Goal: Task Accomplishment & Management: Manage account settings

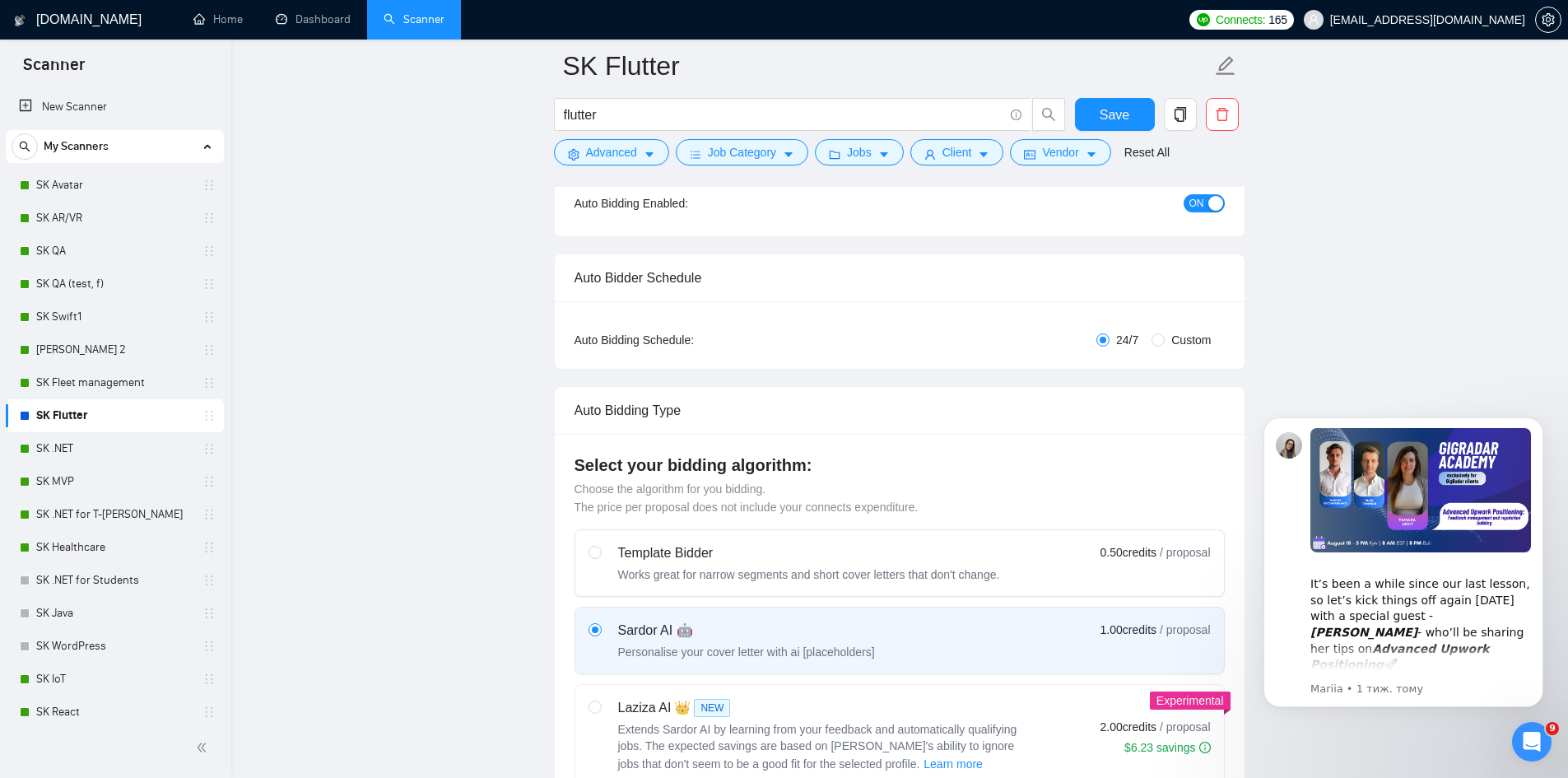
scroll to position [439, 0]
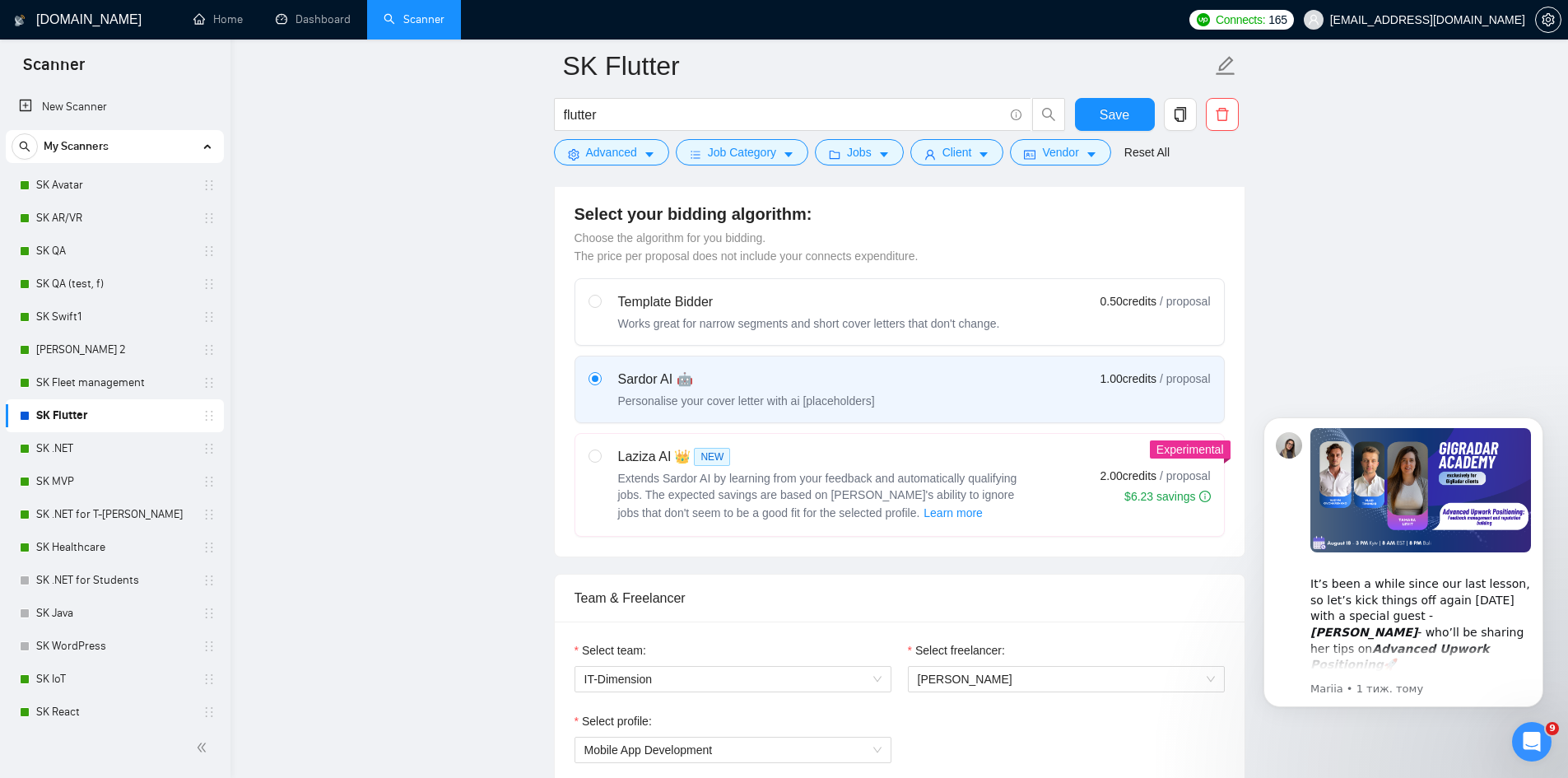
click at [794, 477] on span "Extends Sardor AI by learning from your feedback and automatically qualifying j…" at bounding box center [817, 495] width 399 height 48
click at [600, 461] on input "radio" at bounding box center [595, 456] width 12 height 12
radio input "true"
radio input "false"
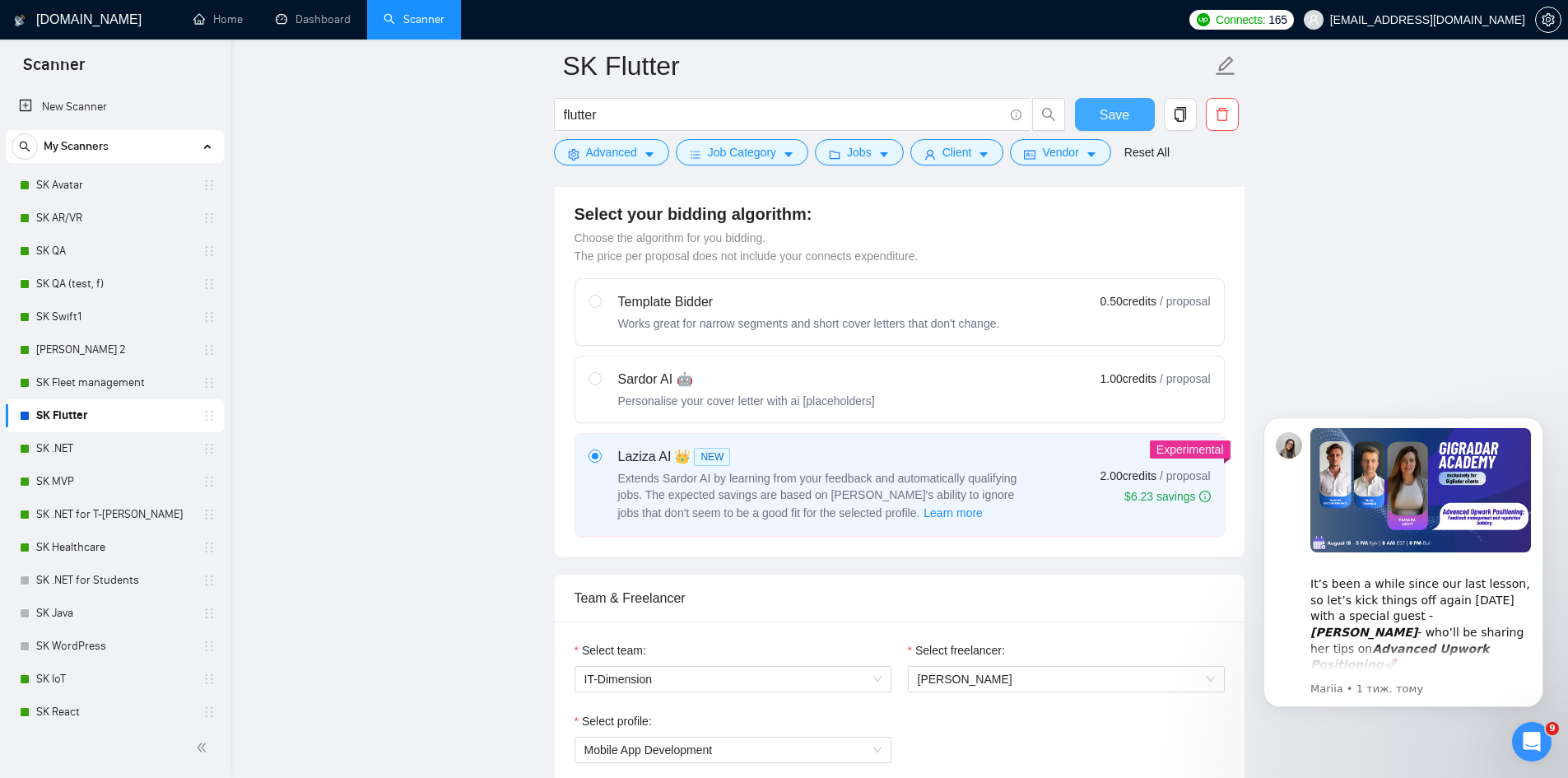
click at [1117, 98] on button "Save" at bounding box center [1115, 113] width 80 height 33
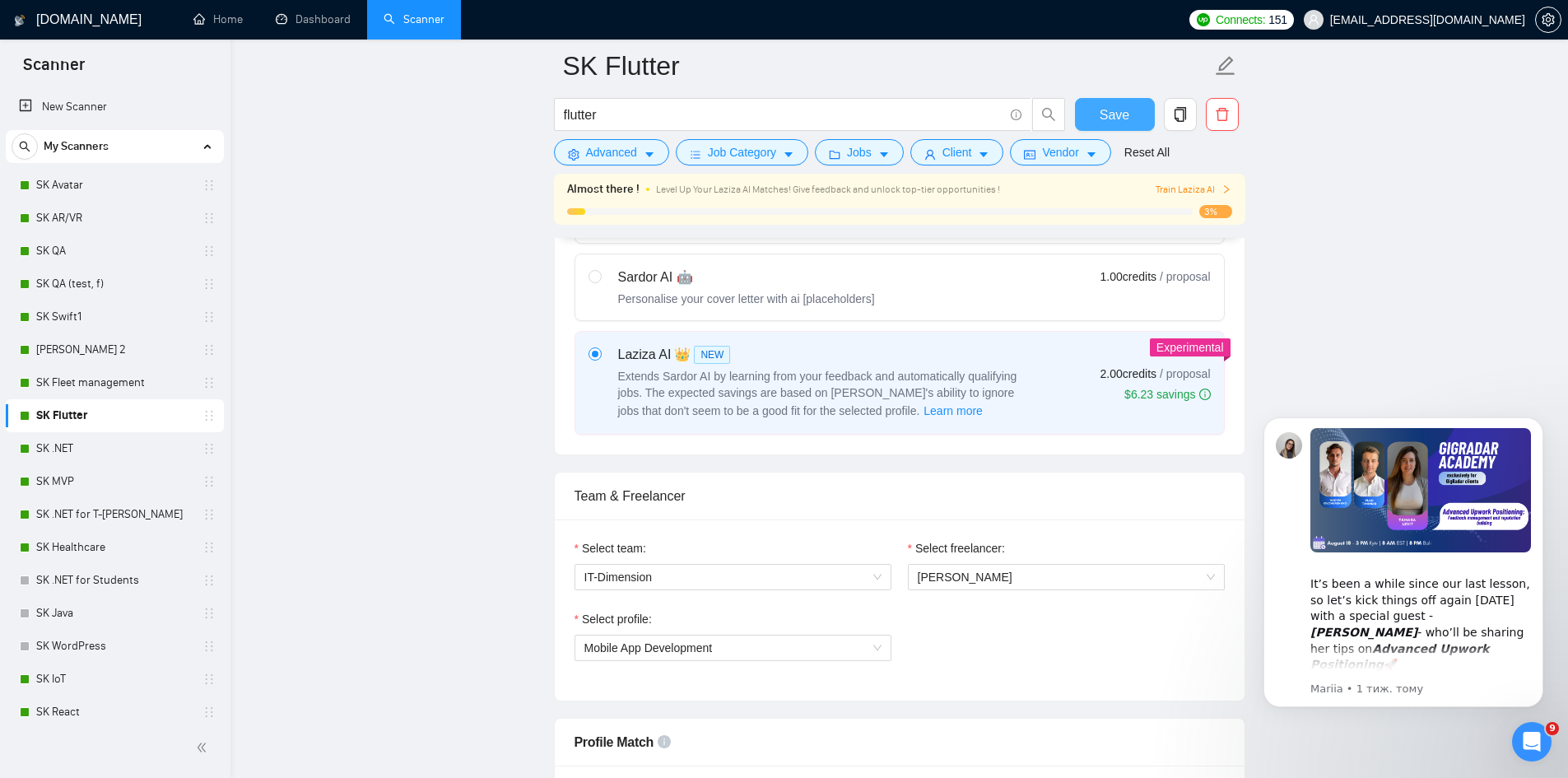
scroll to position [768, 0]
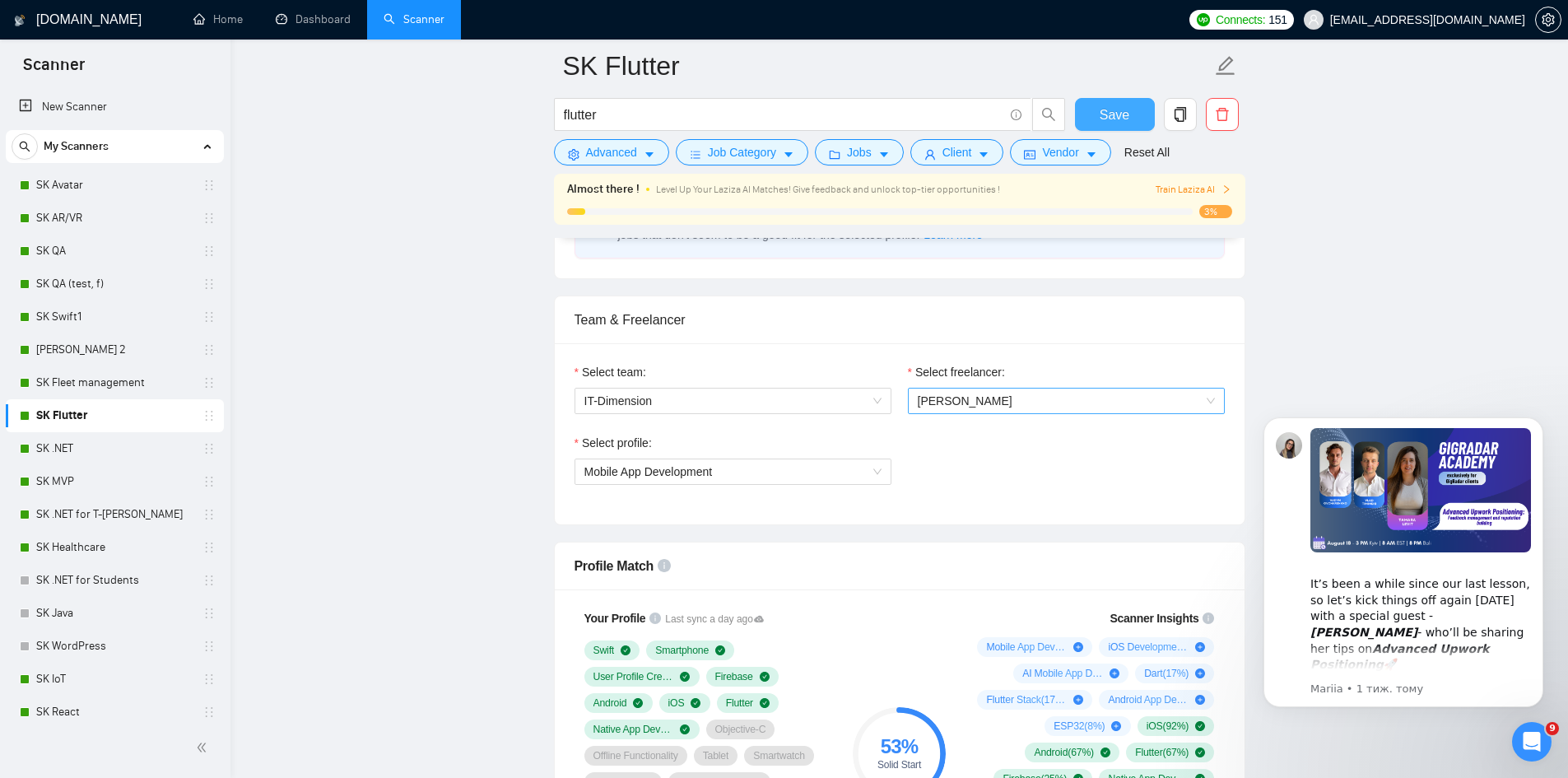
click at [953, 404] on span "[PERSON_NAME]" at bounding box center [964, 400] width 94 height 13
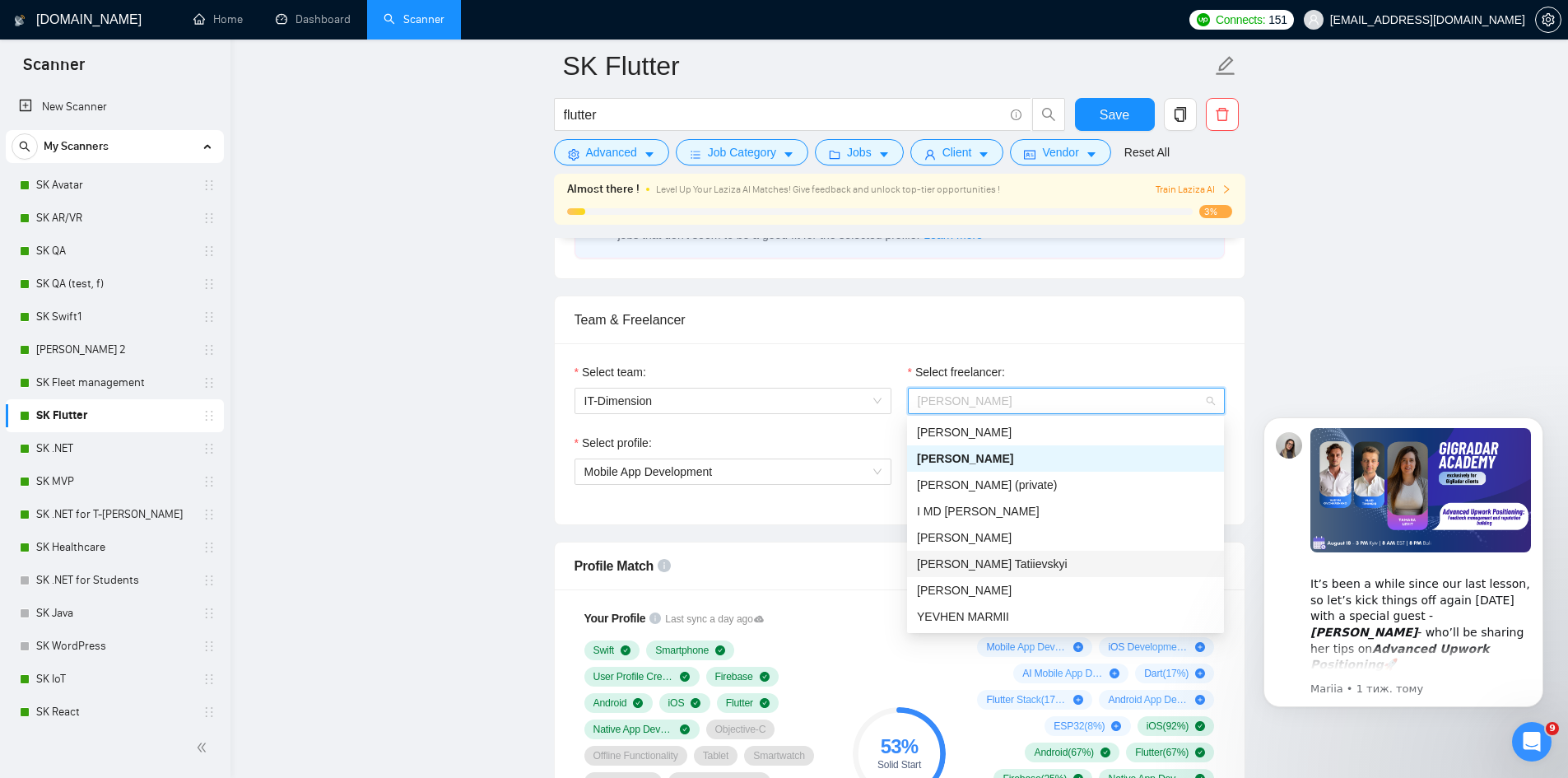
click at [1024, 561] on div "[PERSON_NAME] Tatiievskyi" at bounding box center [1065, 564] width 297 height 18
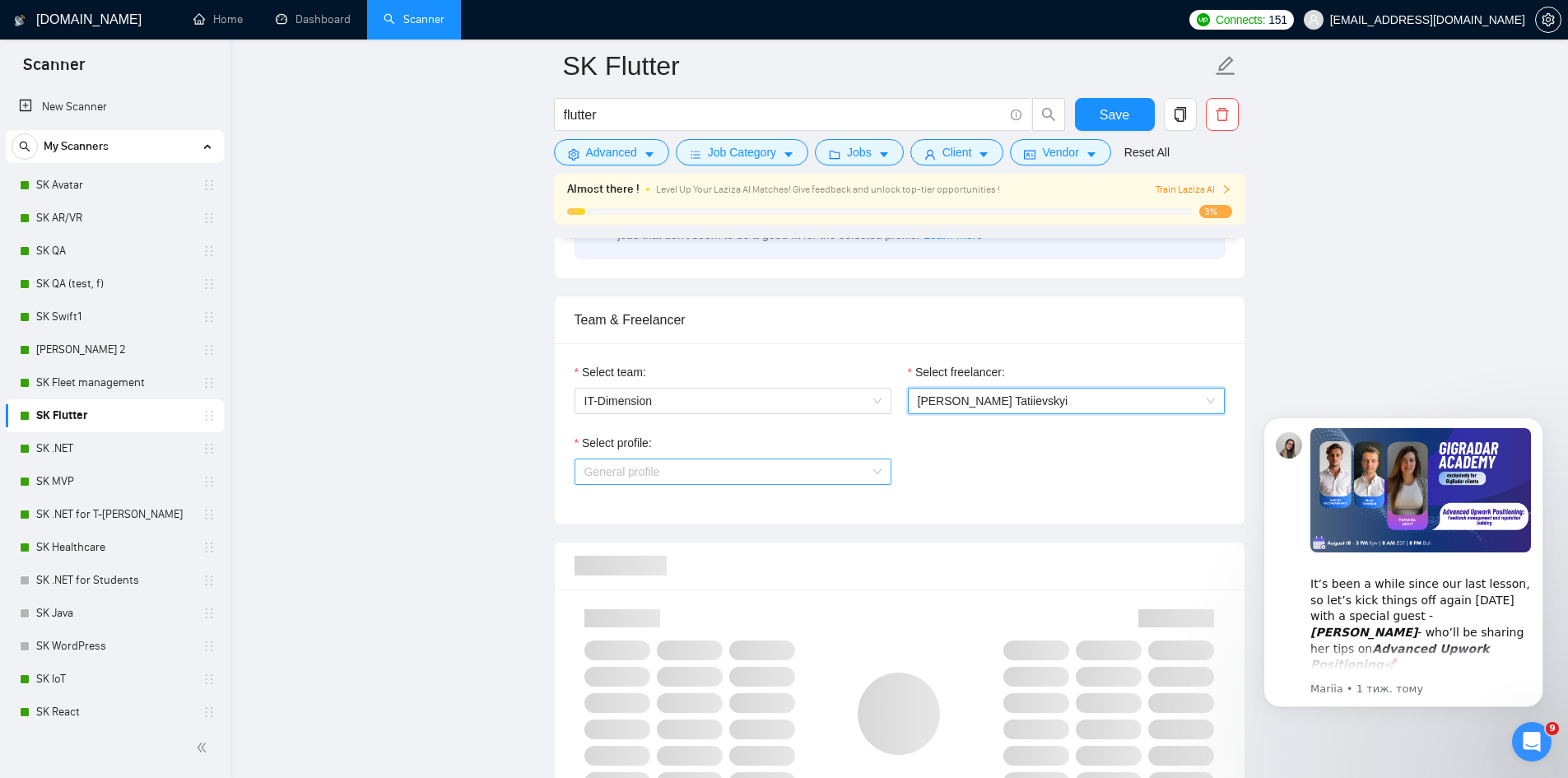
click at [722, 471] on span "General profile" at bounding box center [733, 472] width 297 height 25
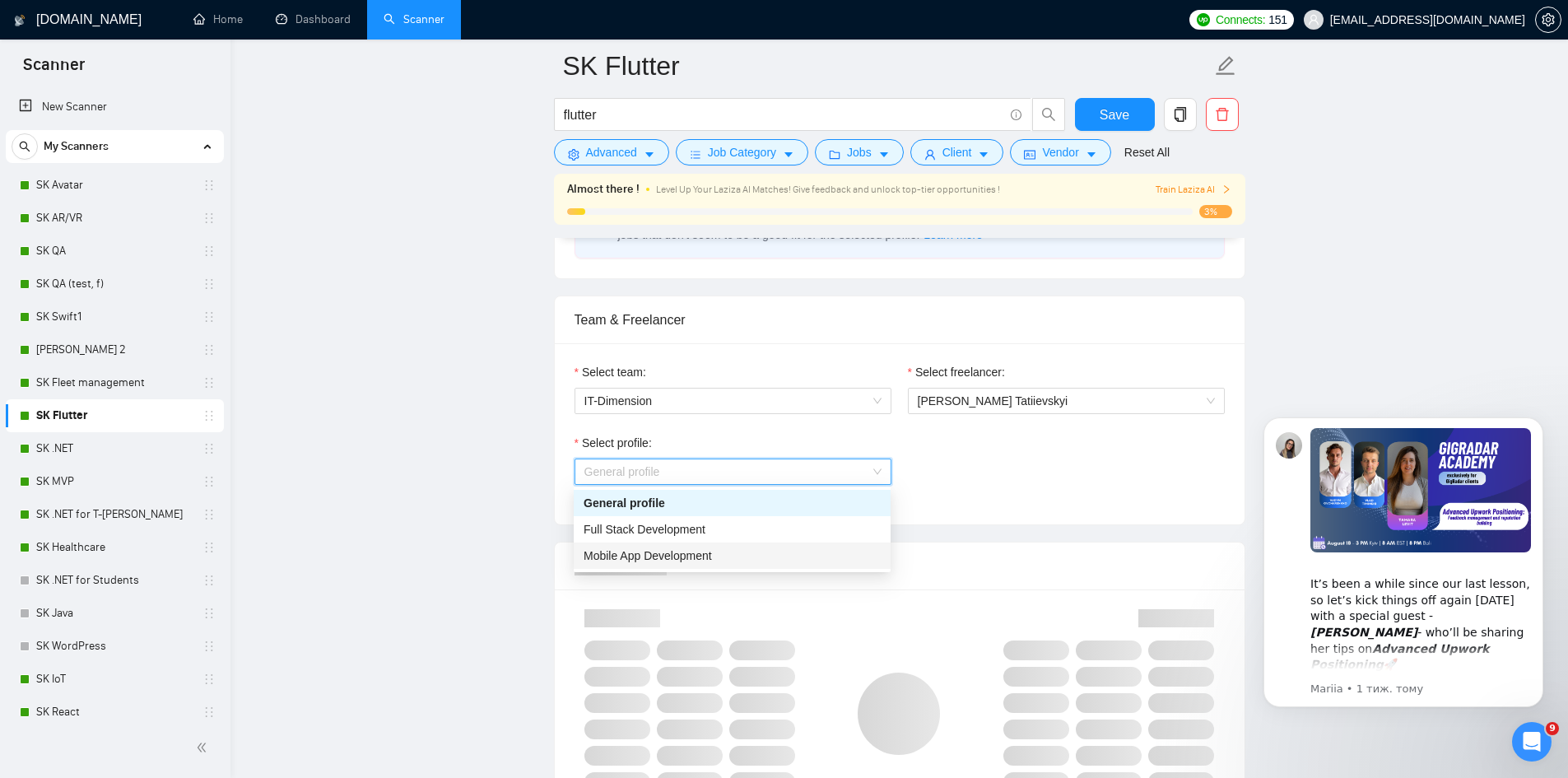
click at [656, 552] on span "Mobile App Development" at bounding box center [647, 555] width 128 height 13
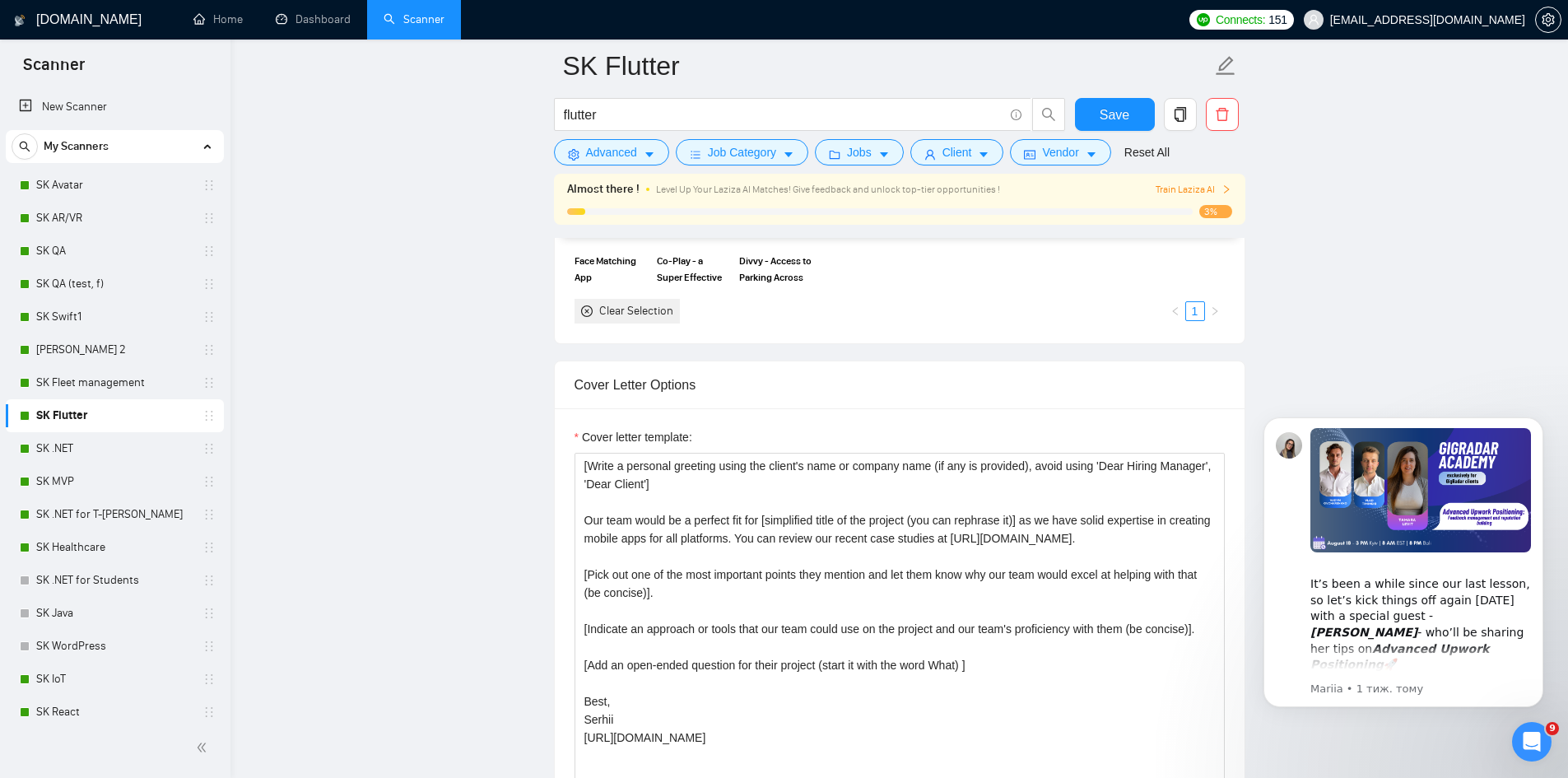
scroll to position [1866, 0]
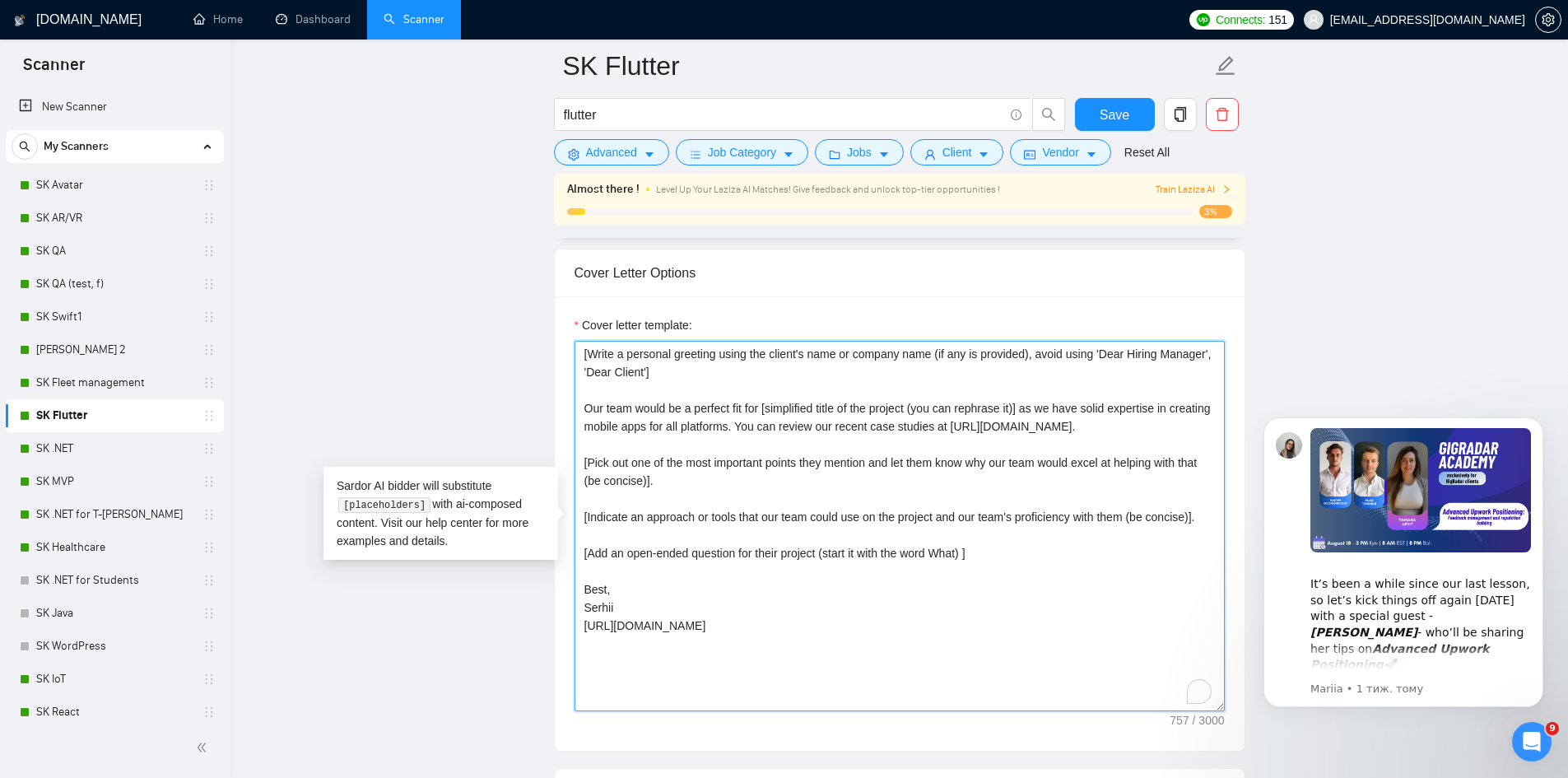
drag, startPoint x: 628, startPoint y: 602, endPoint x: 587, endPoint y: 605, distance: 41.1
click at [588, 605] on textarea "[Write a personal greeting using the client's name or company name (if any is p…" at bounding box center [900, 526] width 650 height 370
drag, startPoint x: 685, startPoint y: 644, endPoint x: 488, endPoint y: 655, distance: 197.3
click at [493, 655] on main "SK Flutter flutter Save Advanced Job Category Jobs Client Vendor Reset All Almo…" at bounding box center [899, 696] width 1285 height 4995
type textarea "[Write a personal greeting using the client's name or company name (if any is p…"
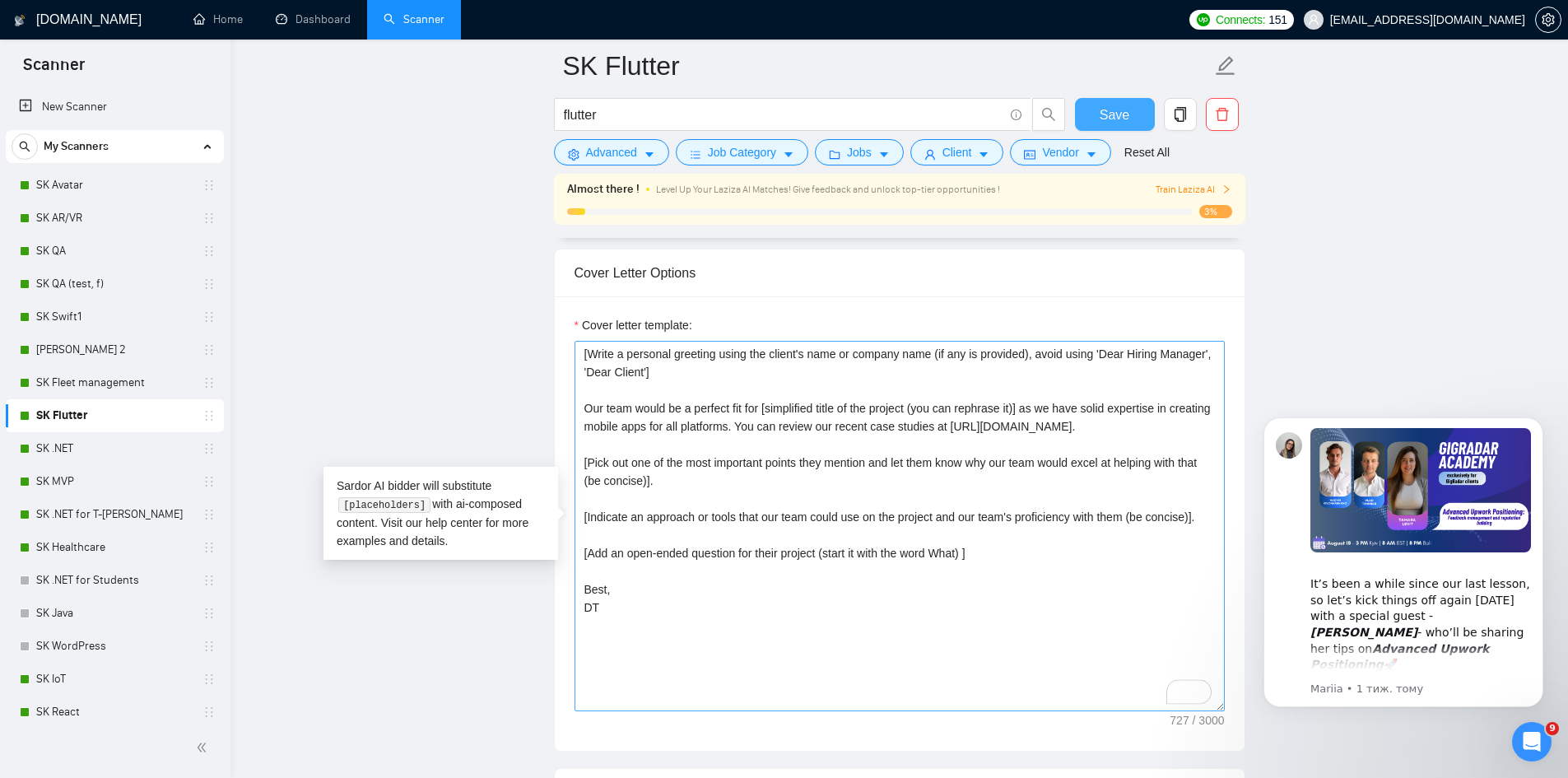
click at [1125, 113] on span "Save" at bounding box center [1115, 114] width 30 height 21
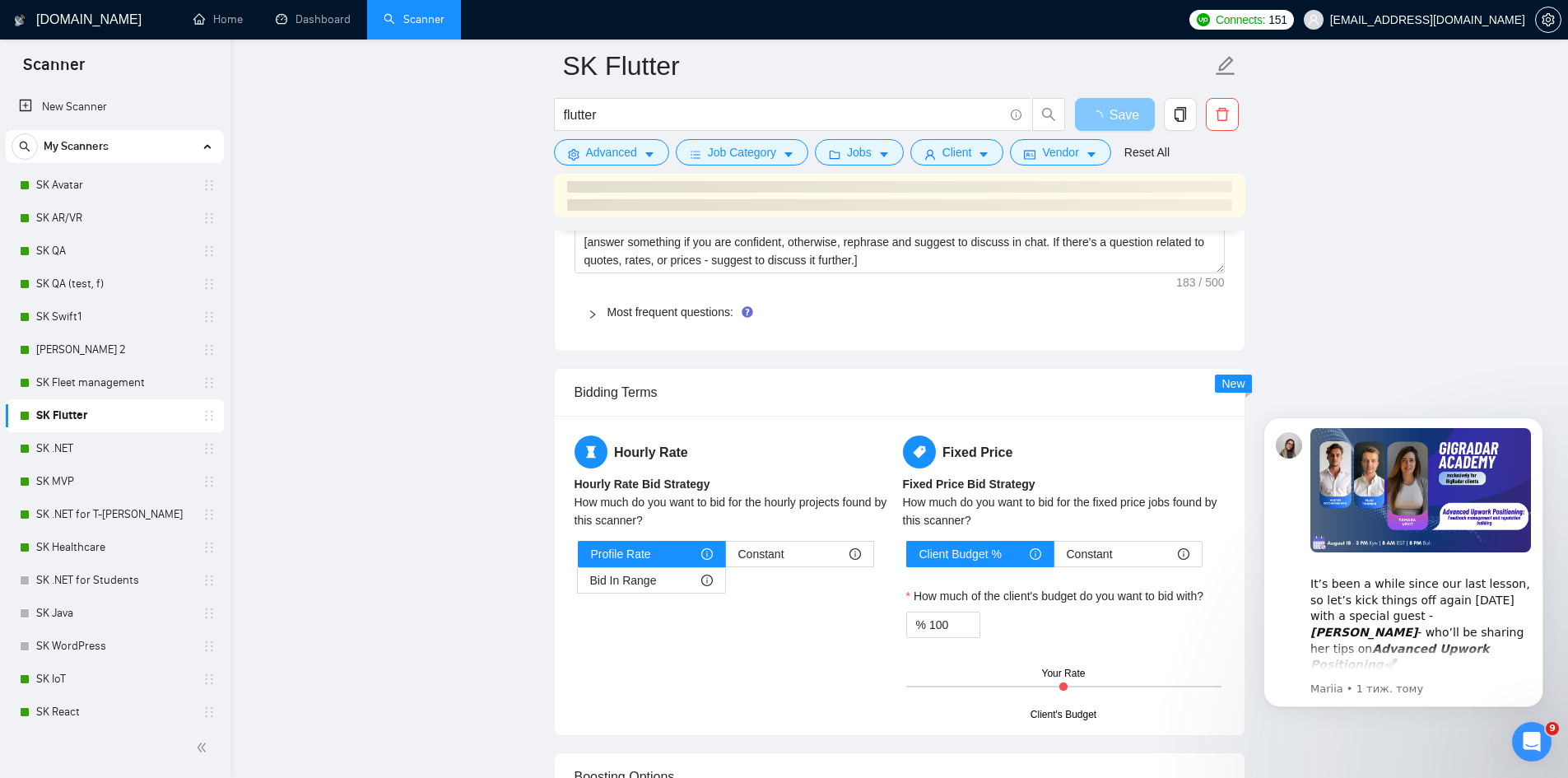
scroll to position [2745, 0]
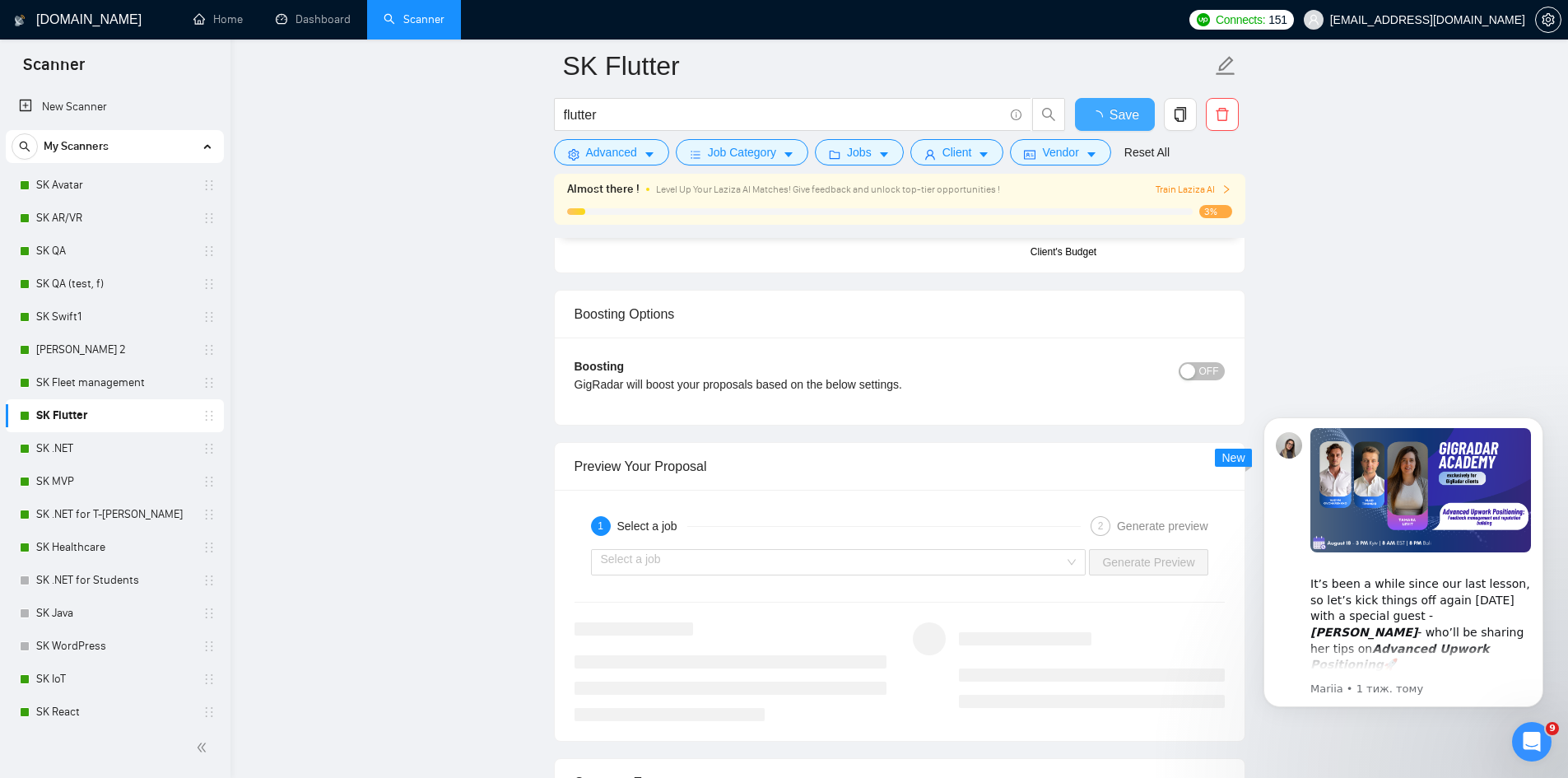
checkbox input "true"
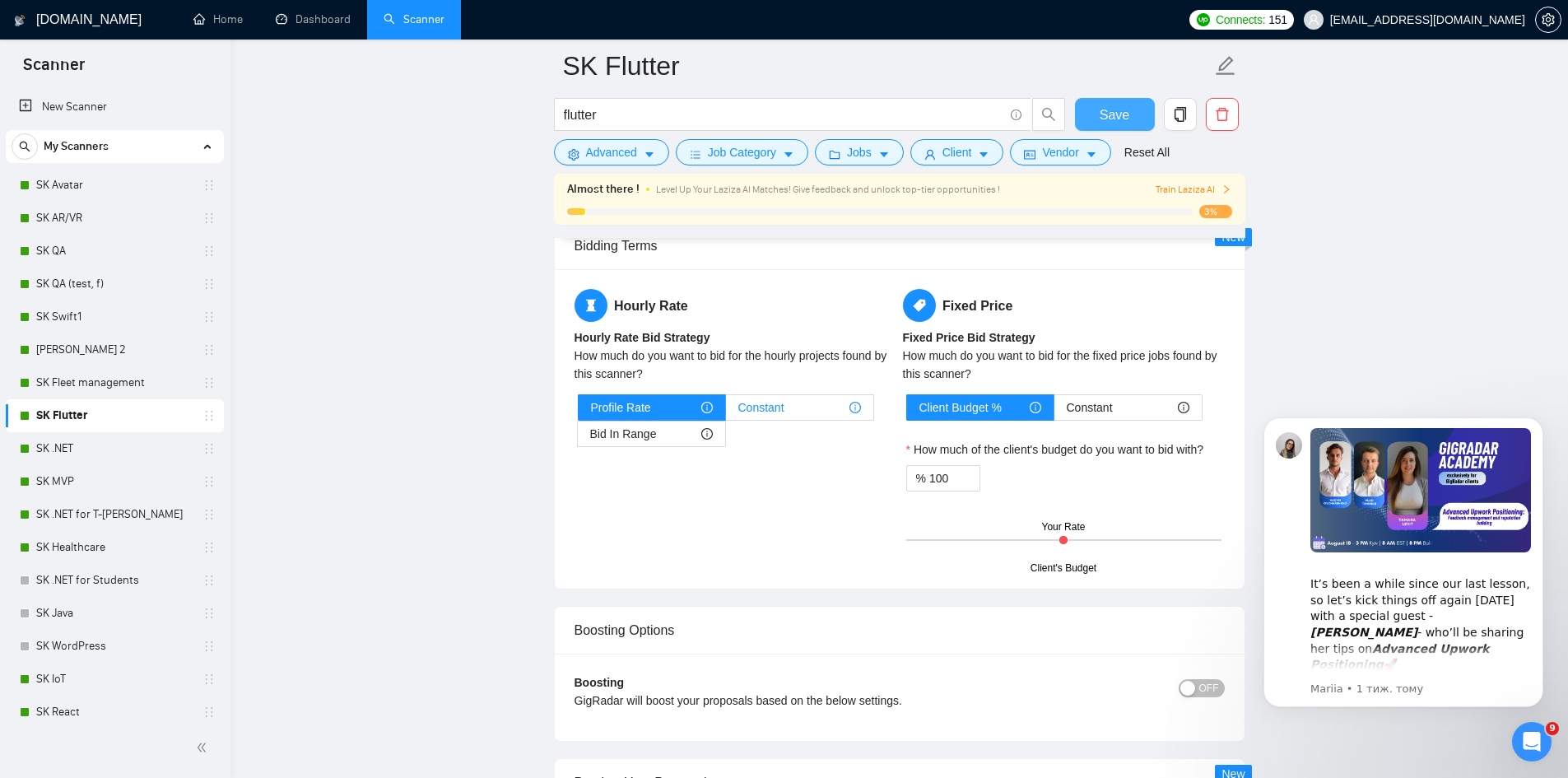
scroll to position [2635, 0]
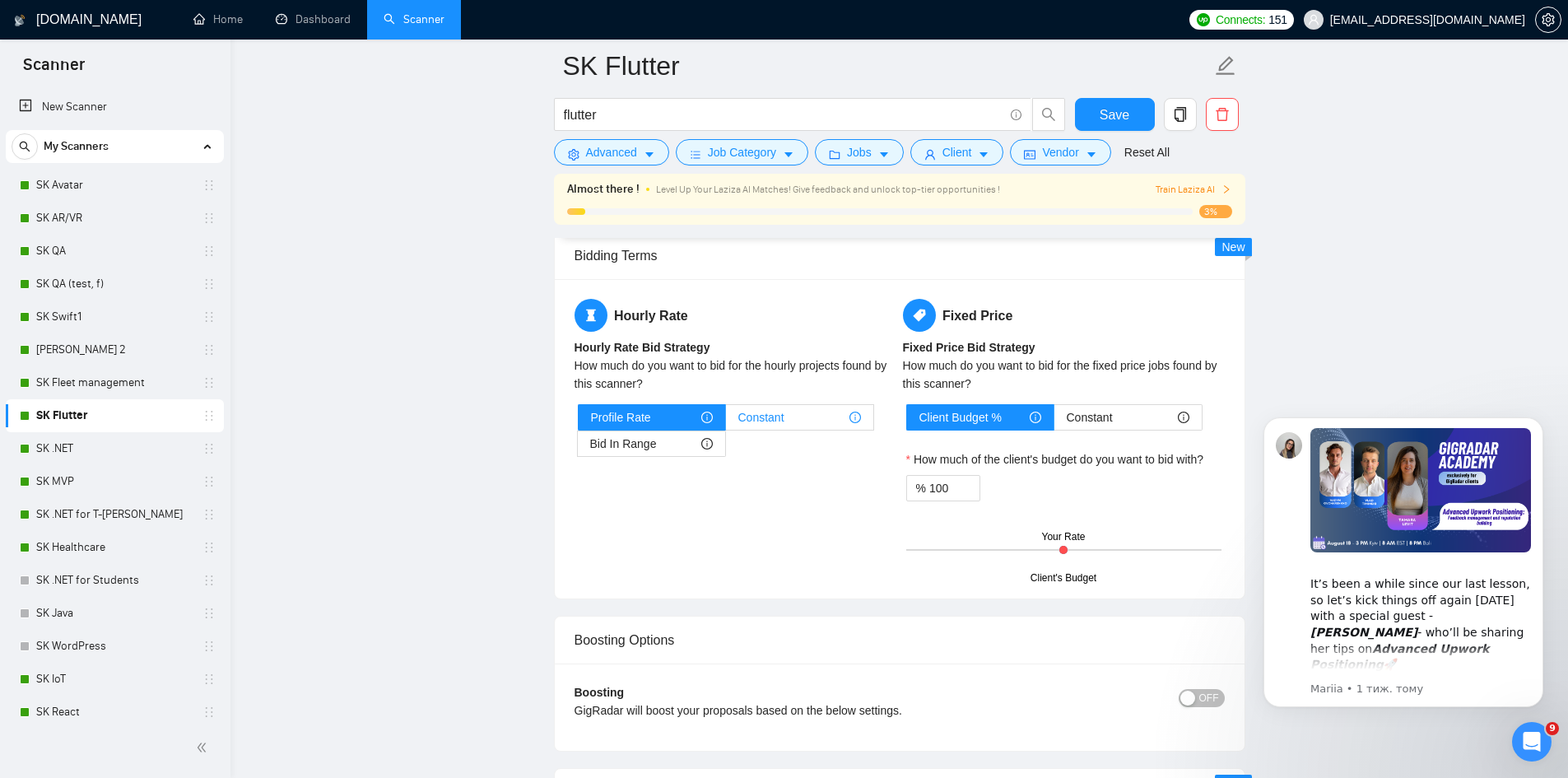
click at [796, 404] on label "Constant" at bounding box center [799, 417] width 148 height 26
click at [726, 422] on input "Constant" at bounding box center [726, 422] width 0 height 0
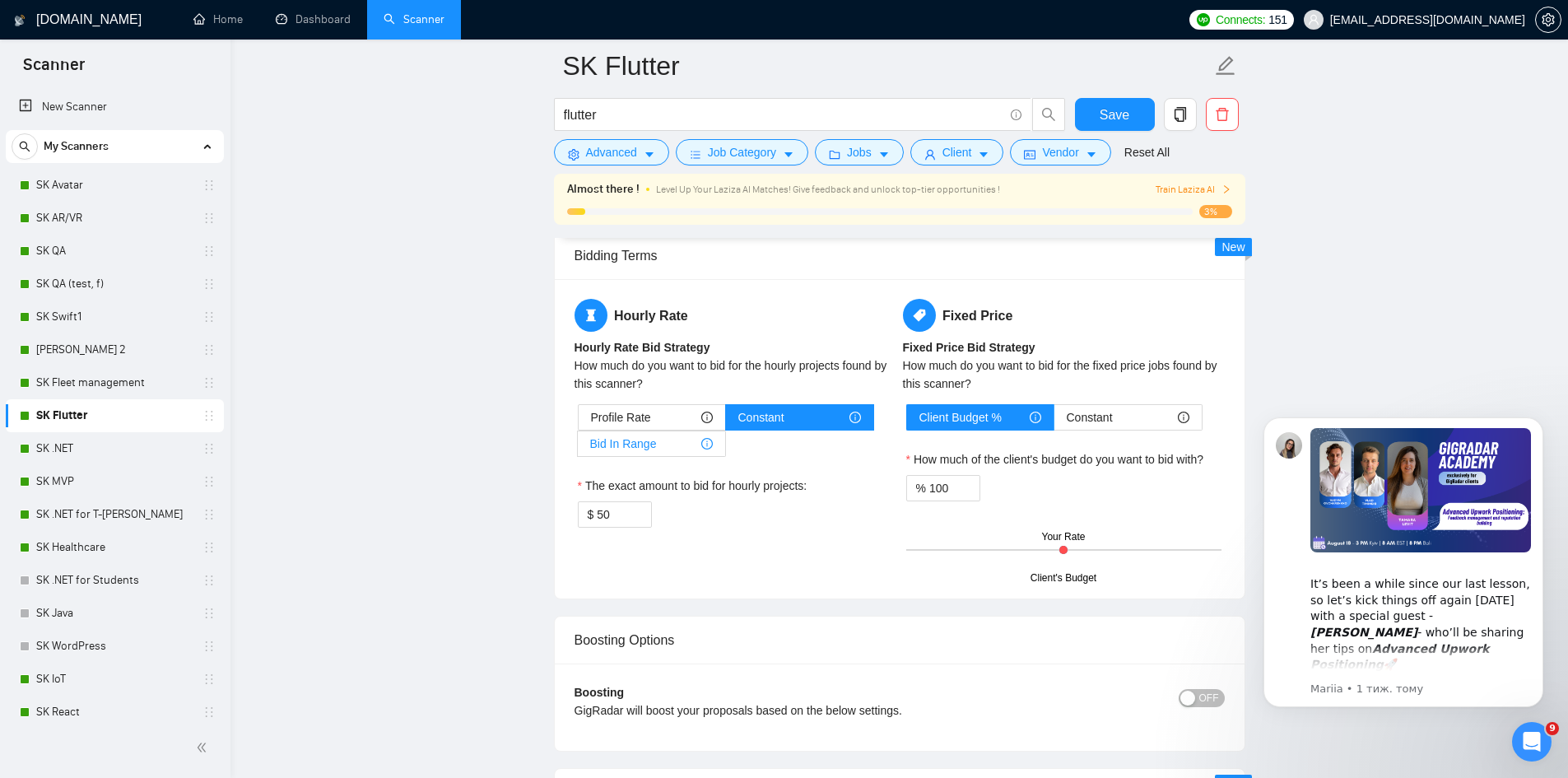
click at [682, 454] on div "Bid In Range" at bounding box center [650, 444] width 122 height 25
click at [578, 448] on input "Bid In Range" at bounding box center [578, 448] width 0 height 0
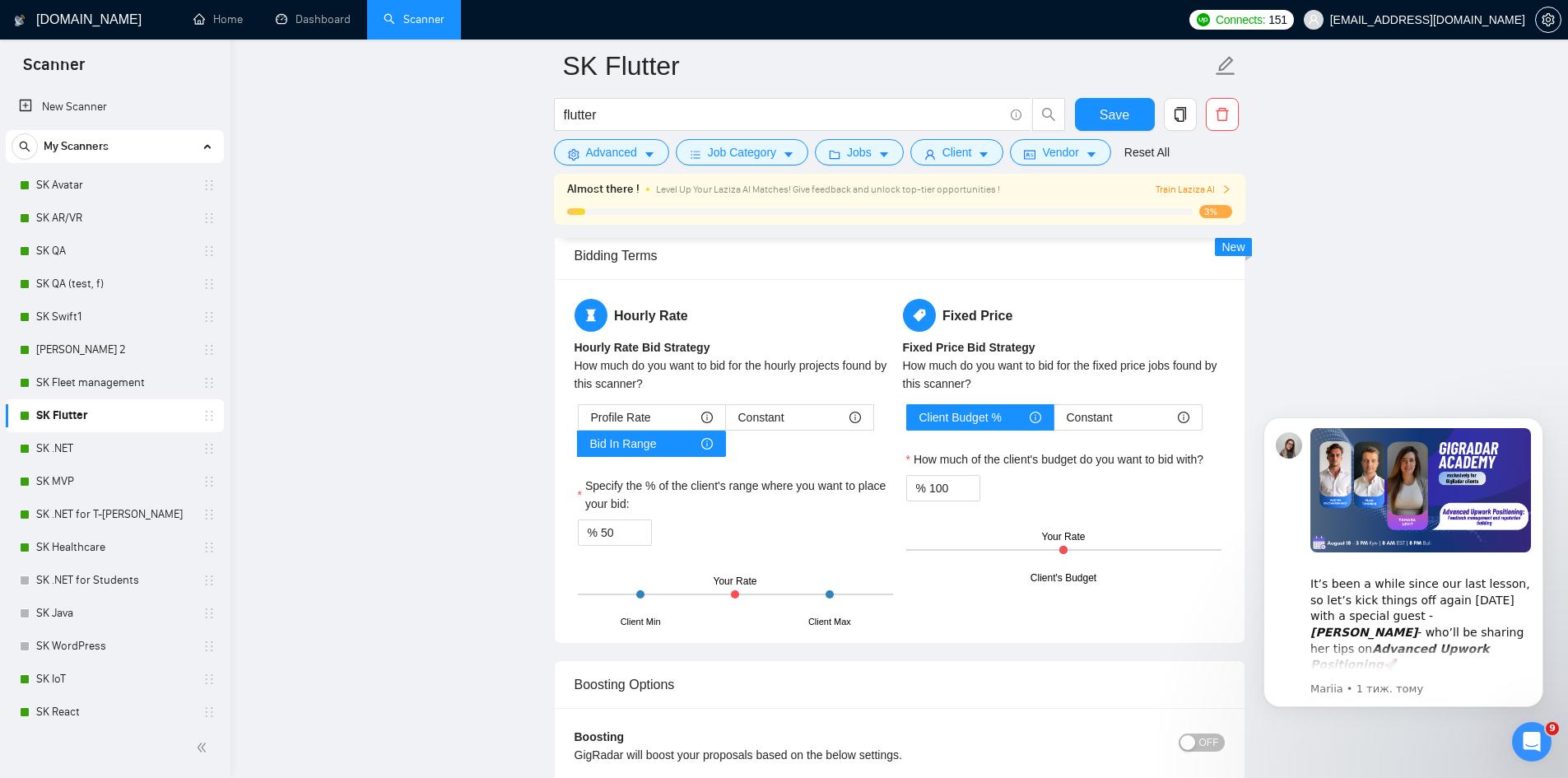
click at [739, 591] on div "Client Min Client Max Your Rate" at bounding box center [735, 595] width 315 height 58
drag, startPoint x: 610, startPoint y: 527, endPoint x: 568, endPoint y: 527, distance: 42.0
click at [573, 527] on div "Hourly Rate Hourly Rate Bid Strategy How much do you want to bid for the hourly…" at bounding box center [735, 461] width 328 height 324
type input "95"
click at [1073, 127] on div "Save" at bounding box center [1115, 117] width 87 height 41
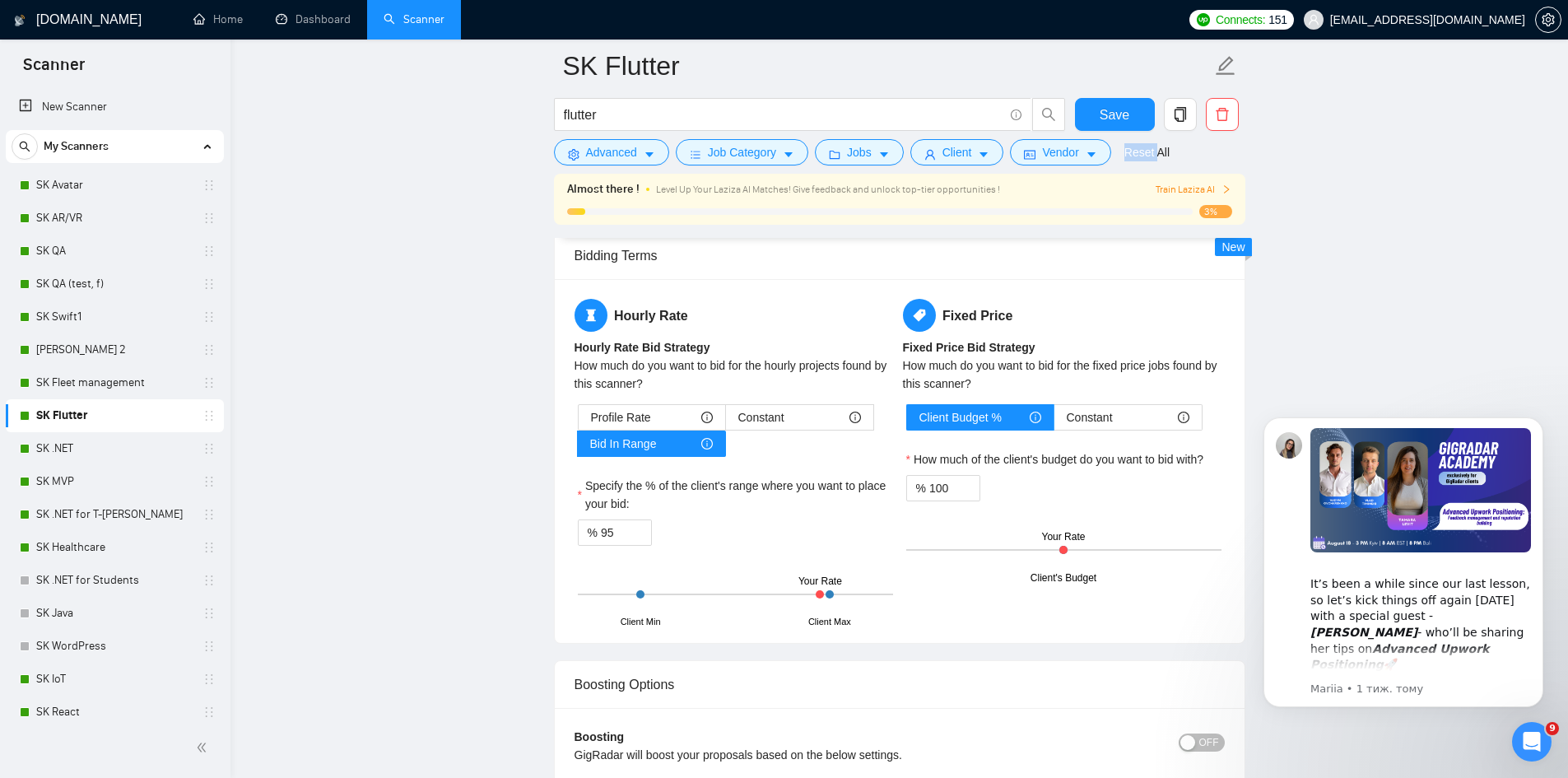
click at [1074, 127] on div "Save" at bounding box center [1115, 117] width 87 height 41
click at [1093, 111] on button "Save" at bounding box center [1115, 113] width 80 height 33
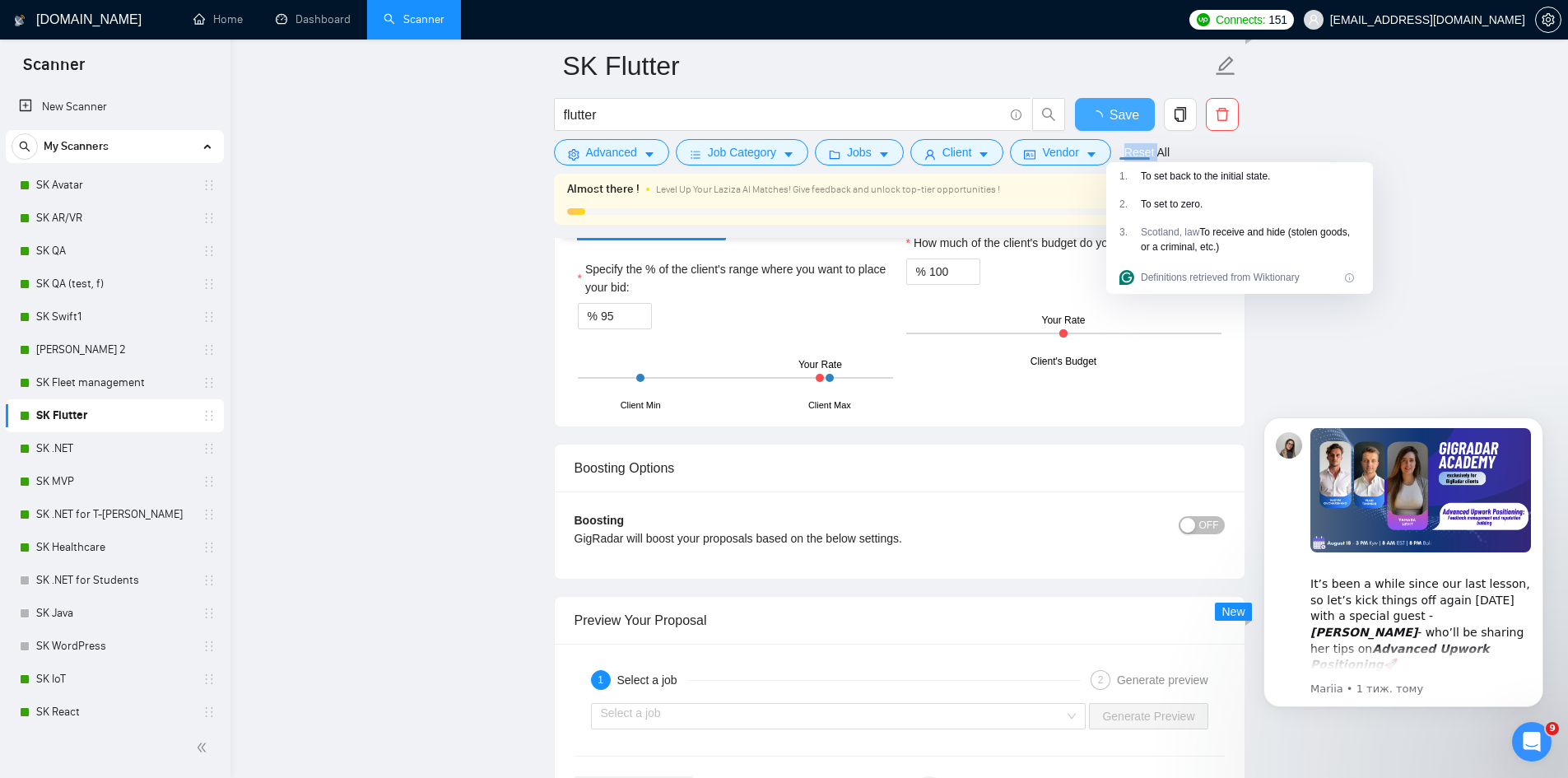
checkbox input "true"
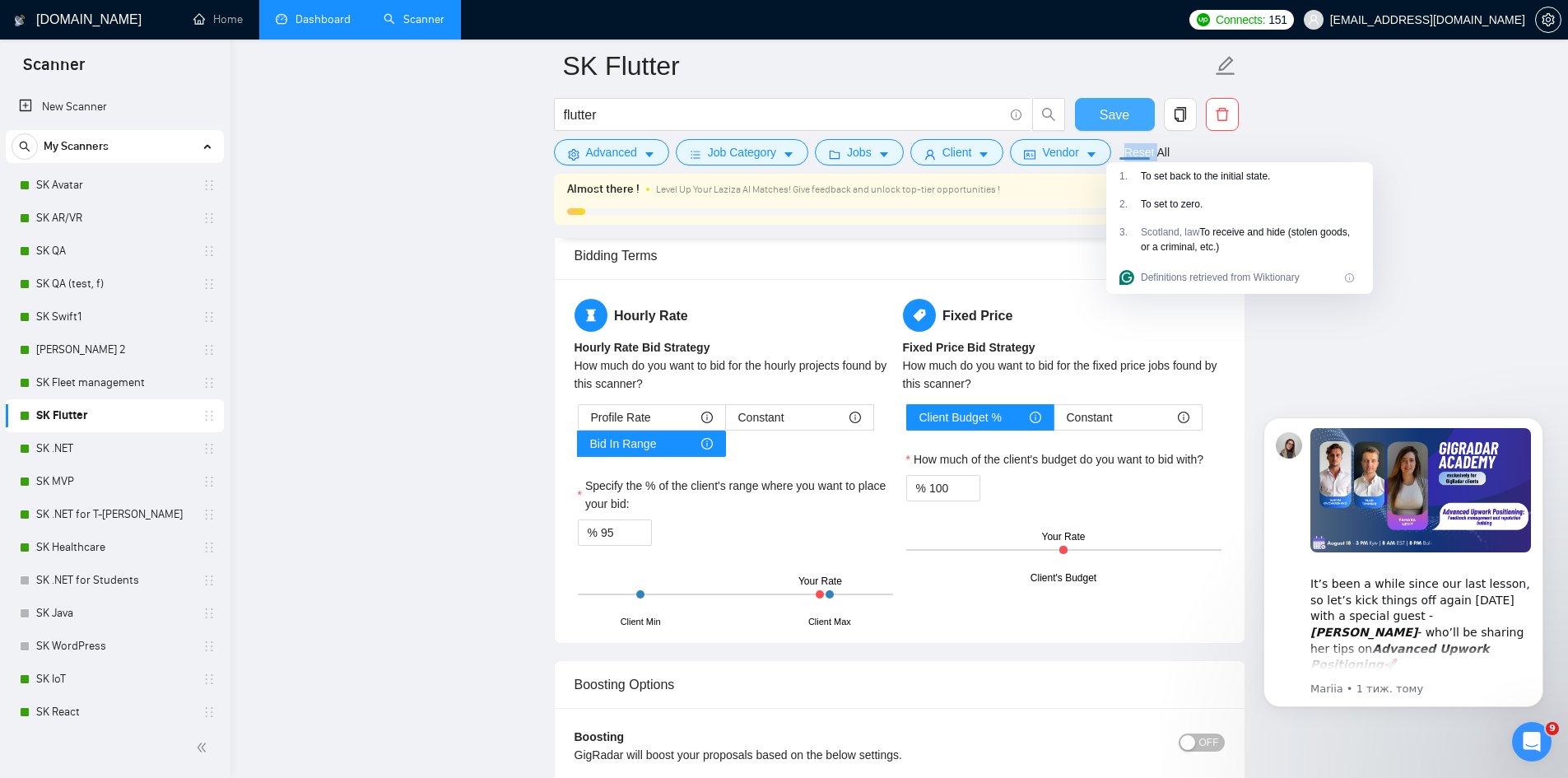
click at [342, 26] on link "Dashboard" at bounding box center [312, 19] width 75 height 14
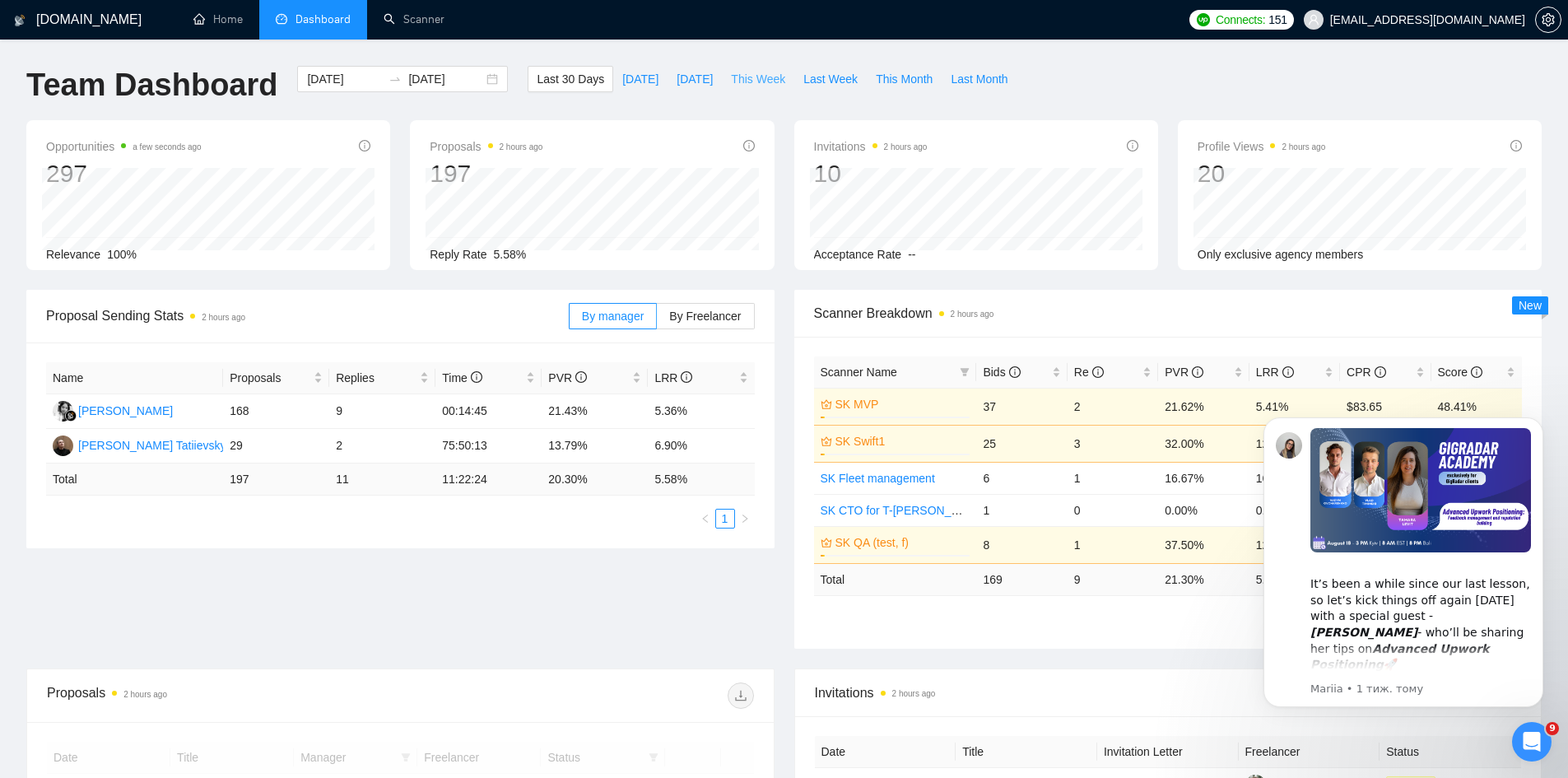
click at [756, 83] on span "This Week" at bounding box center [758, 79] width 55 height 18
type input "[DATE]"
